Goal: Information Seeking & Learning: Learn about a topic

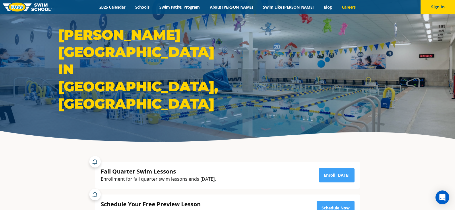
click at [337, 7] on link "Careers" at bounding box center [349, 6] width 24 height 5
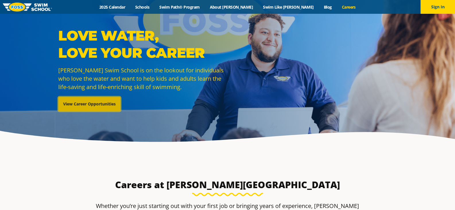
click at [92, 104] on link "View Career Opportunities" at bounding box center [89, 104] width 62 height 14
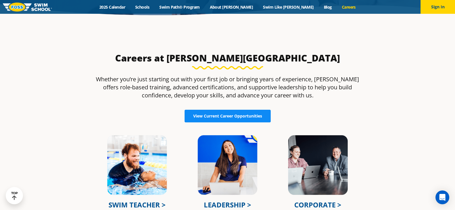
scroll to position [115, 0]
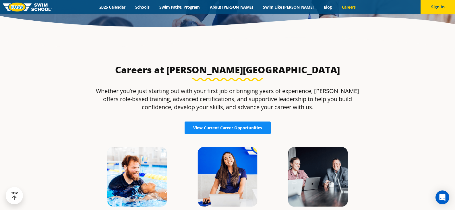
click at [223, 129] on span "View Current Career Opportunities" at bounding box center [227, 128] width 69 height 4
